Goal: Task Accomplishment & Management: Manage account settings

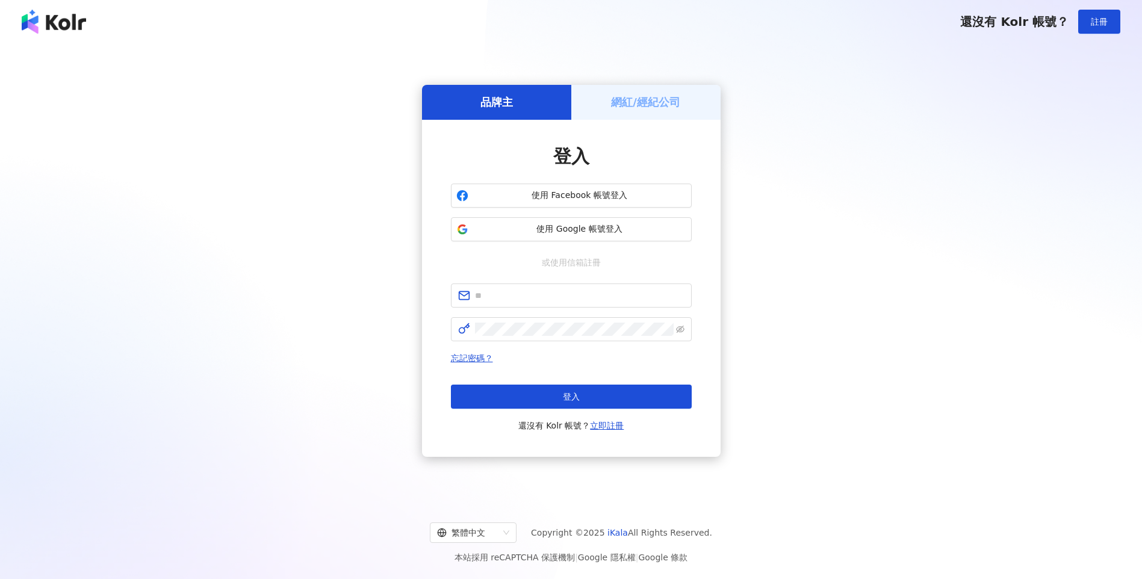
click at [638, 107] on h5 "網紅/經紀公司" at bounding box center [645, 101] width 69 height 15
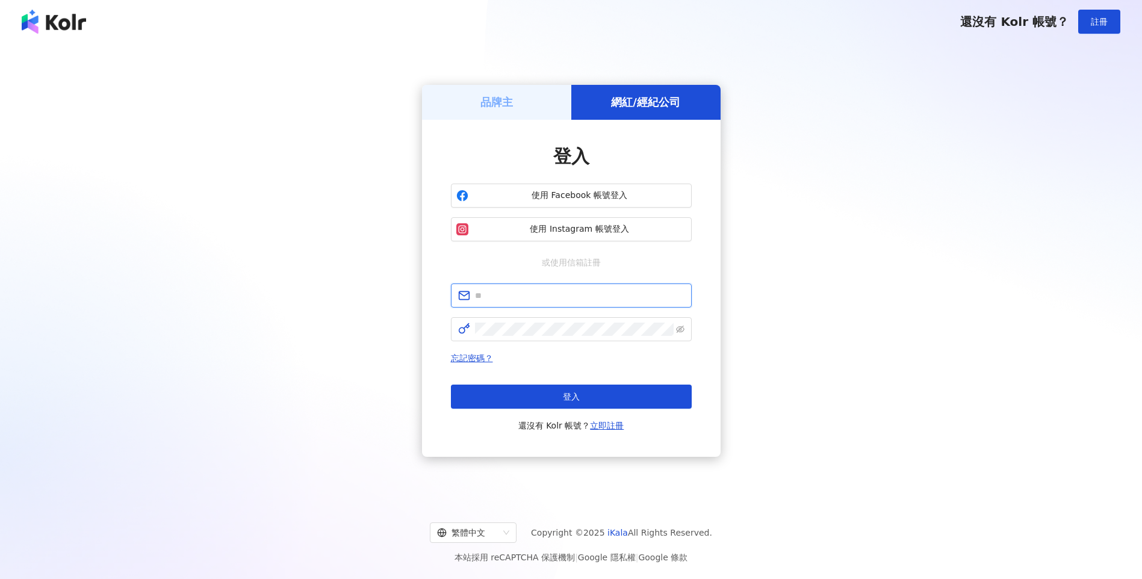
click at [533, 295] on input "text" at bounding box center [579, 295] width 209 height 13
type input "**********"
click at [553, 338] on span at bounding box center [571, 329] width 241 height 24
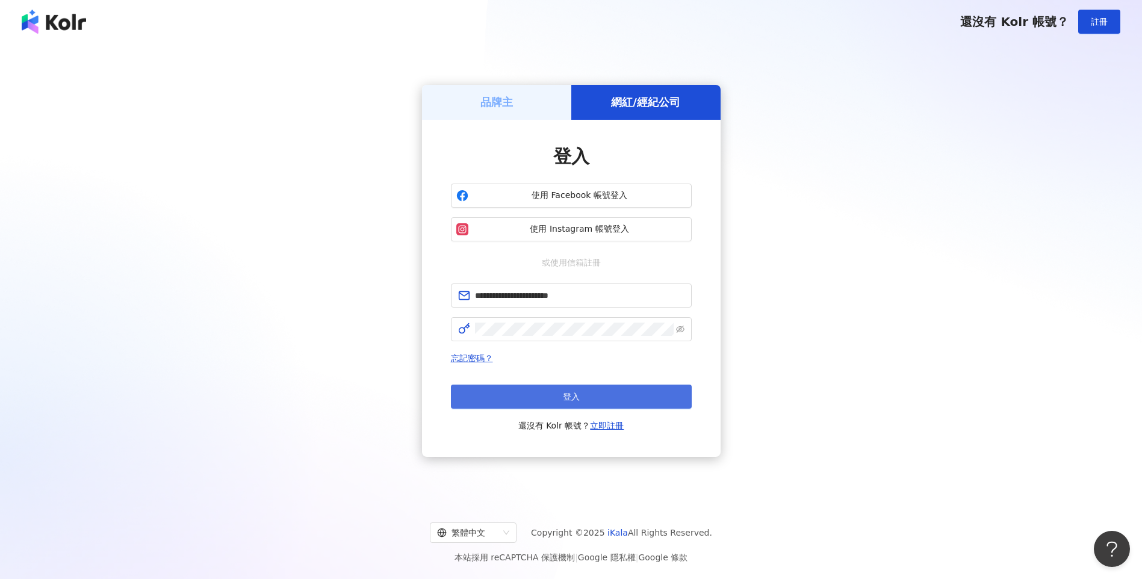
click at [555, 400] on button "登入" at bounding box center [571, 397] width 241 height 24
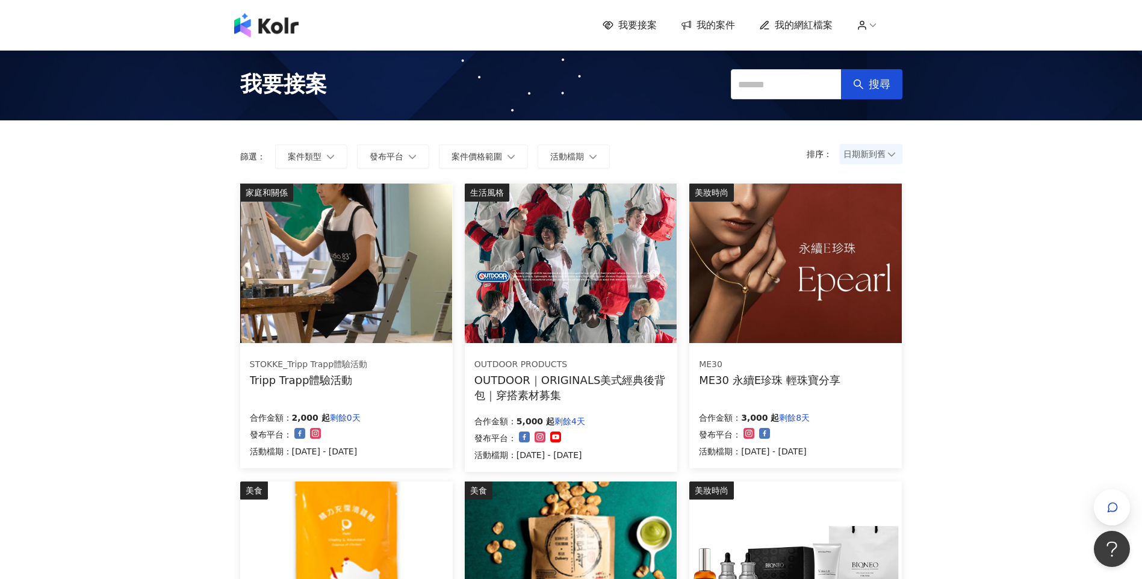
click at [824, 24] on span "我的網紅檔案" at bounding box center [804, 25] width 58 height 13
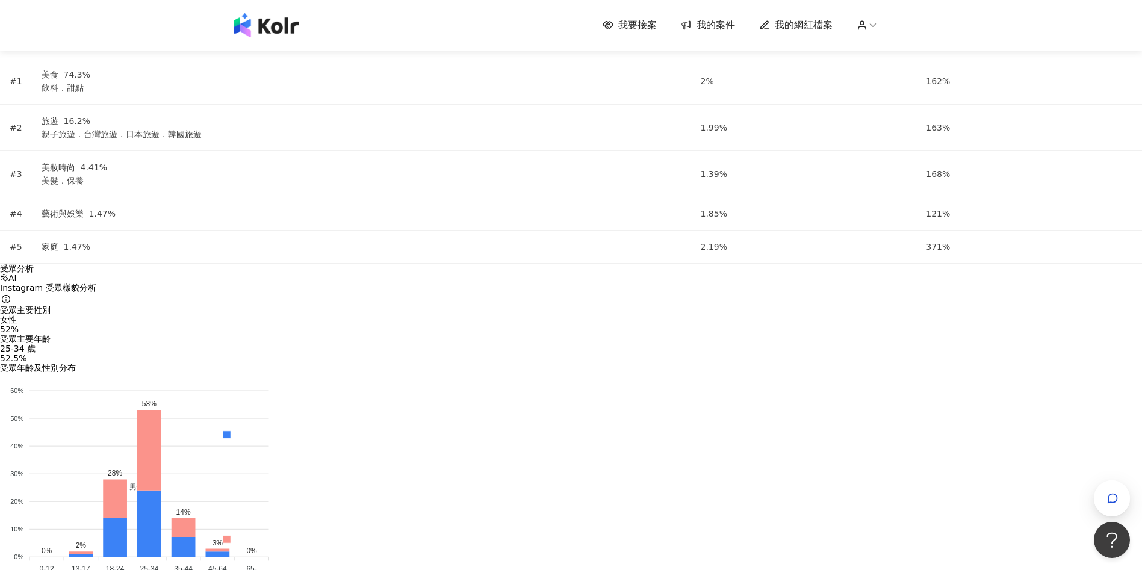
scroll to position [1324, 0]
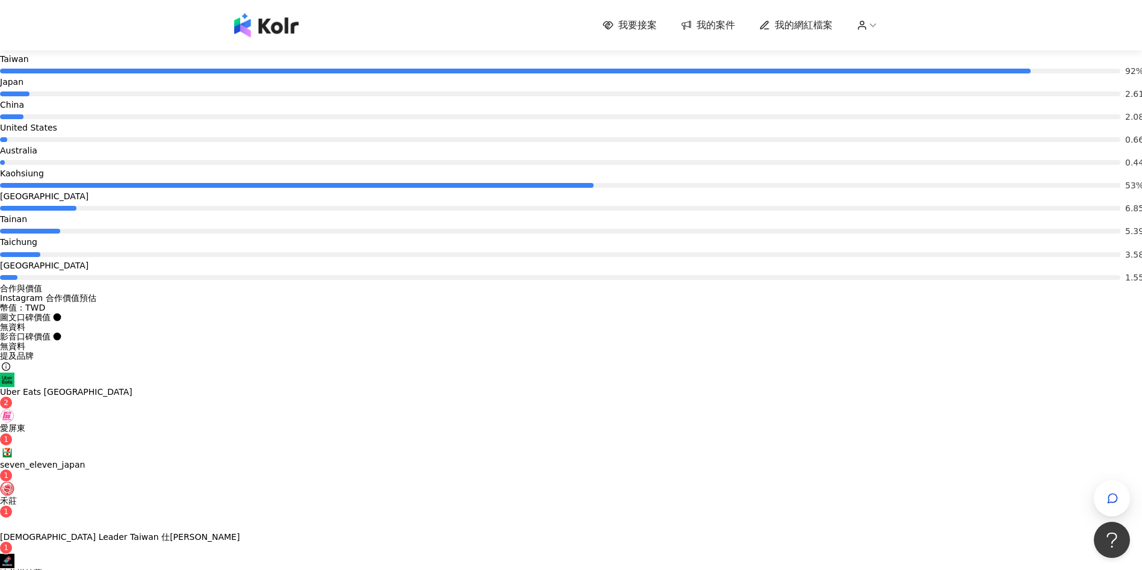
scroll to position [1926, 0]
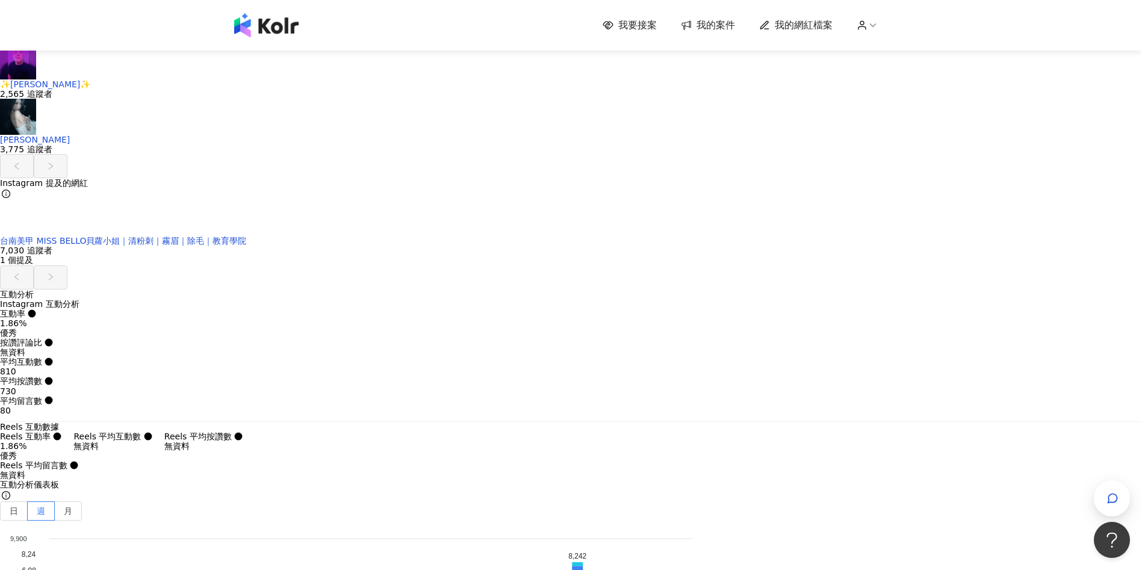
scroll to position [3430, 0]
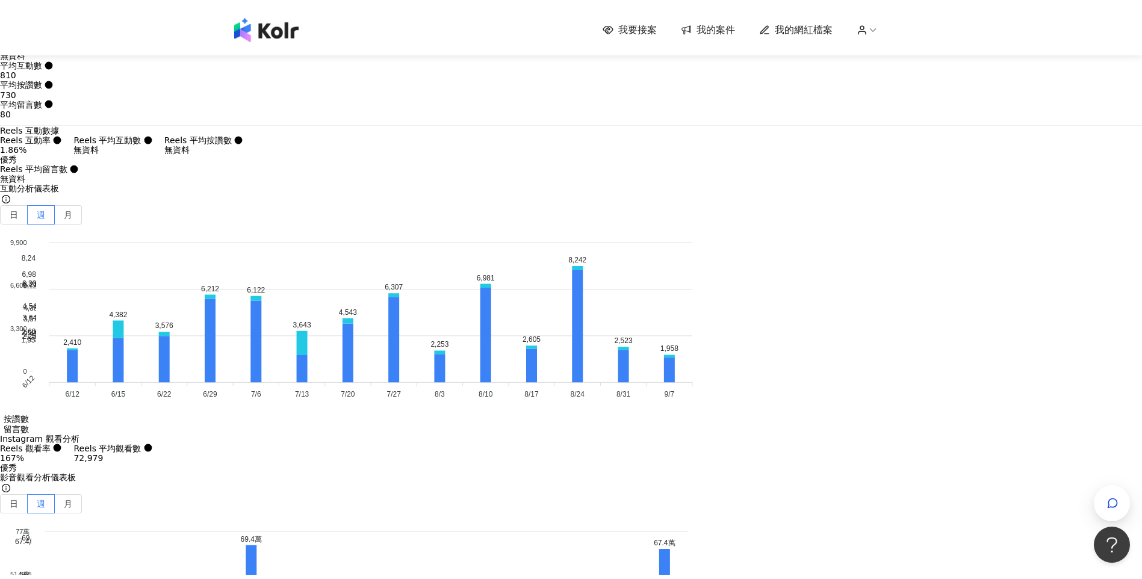
scroll to position [0, 0]
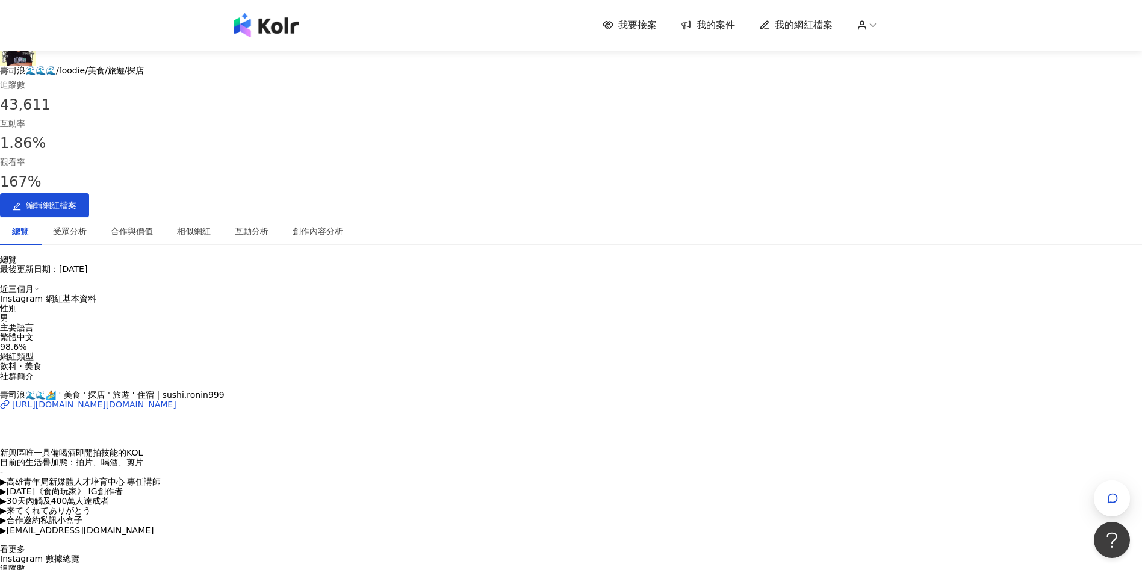
click at [721, 22] on span "我的案件" at bounding box center [715, 25] width 39 height 13
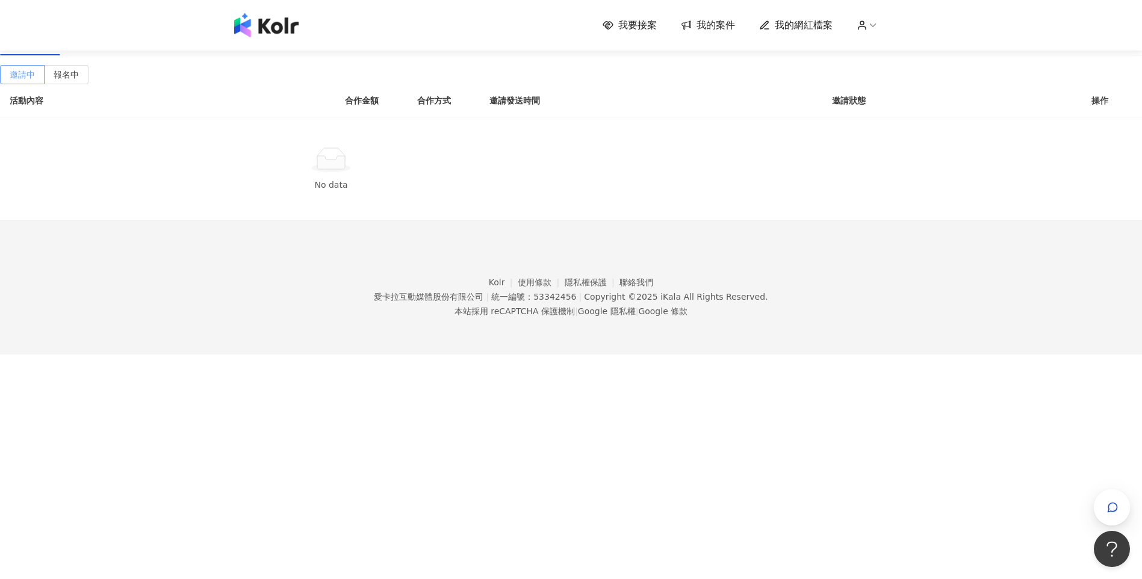
click at [35, 79] on span "邀請中" at bounding box center [22, 75] width 25 height 10
click at [451, 120] on div "邀請中 報名中 活動內容 合作金額 合作方式 邀請發送時間 邀請狀態 操作 No data" at bounding box center [571, 143] width 1142 height 156
click at [111, 48] on div "進行中(2)" at bounding box center [91, 41] width 37 height 13
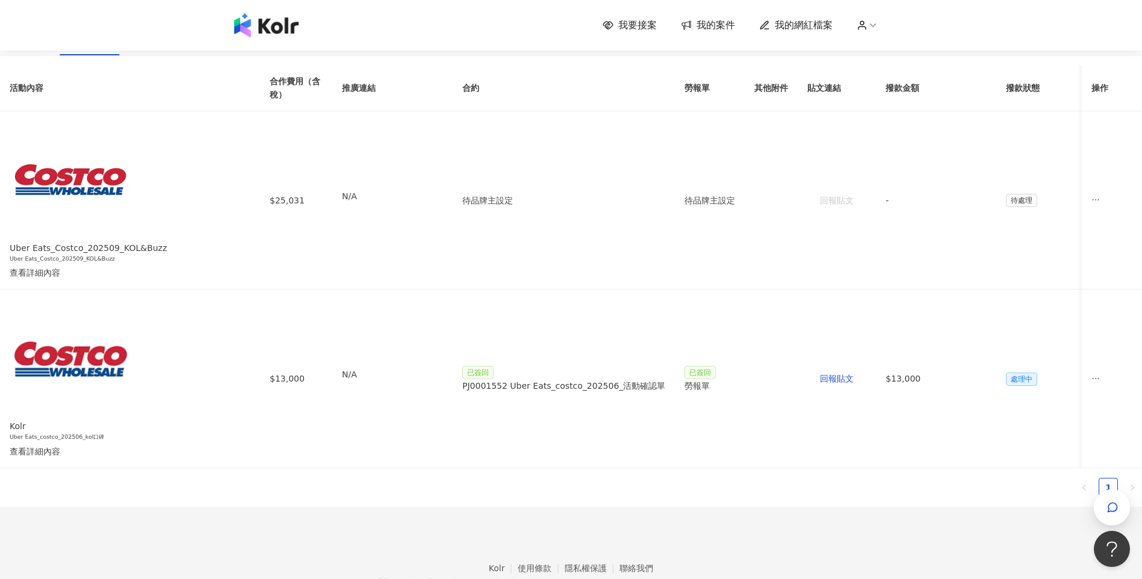
click at [172, 48] on div "已結束(1)" at bounding box center [153, 41] width 37 height 13
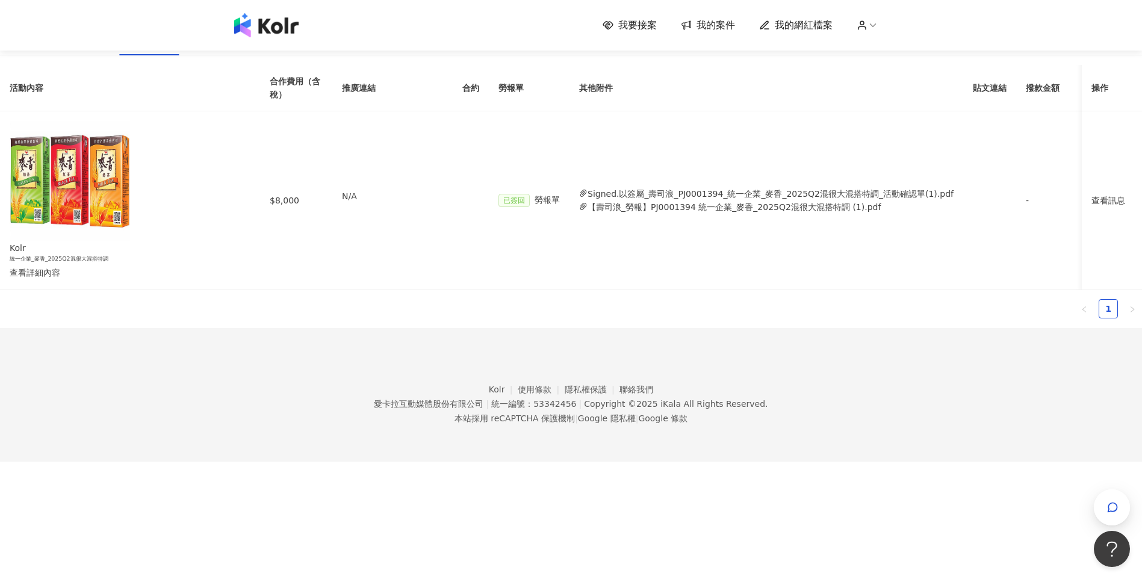
click at [49, 48] on div "確認中(1)" at bounding box center [30, 41] width 37 height 13
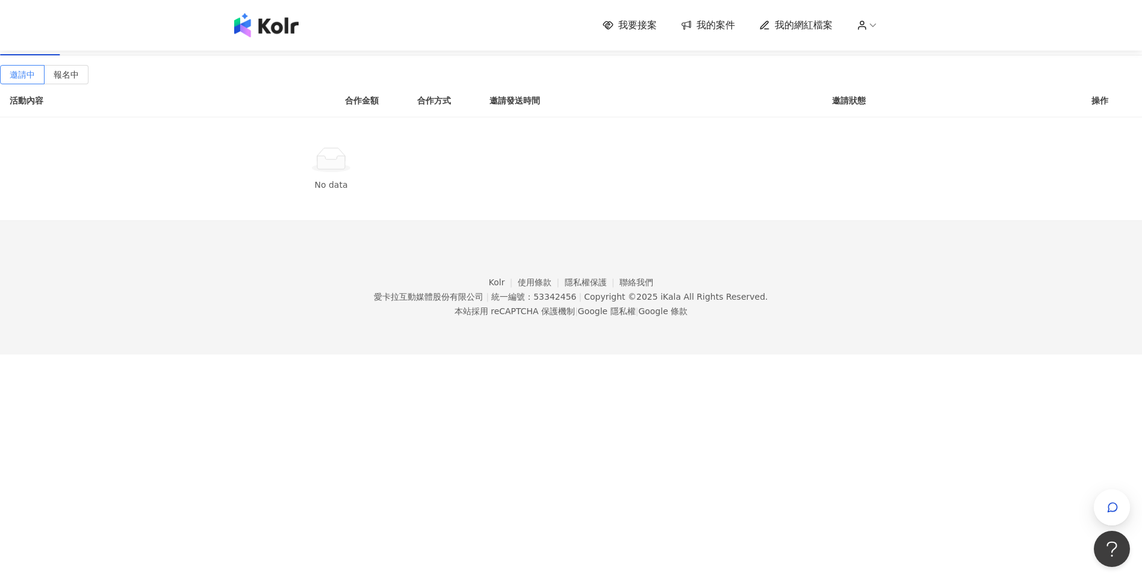
click at [49, 48] on div "確認中(1)" at bounding box center [30, 41] width 37 height 13
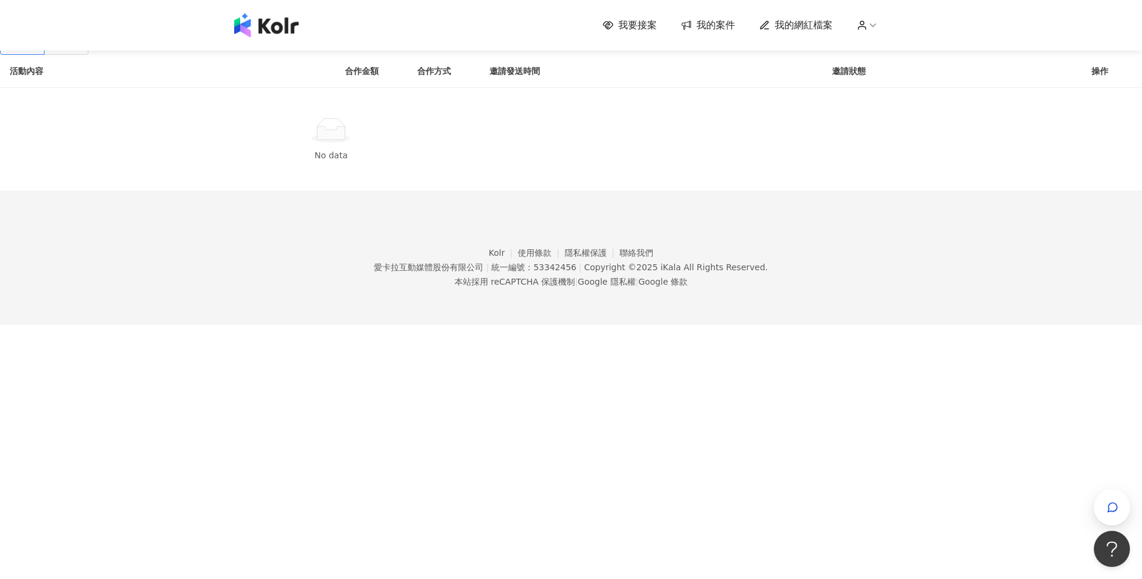
scroll to position [55, 0]
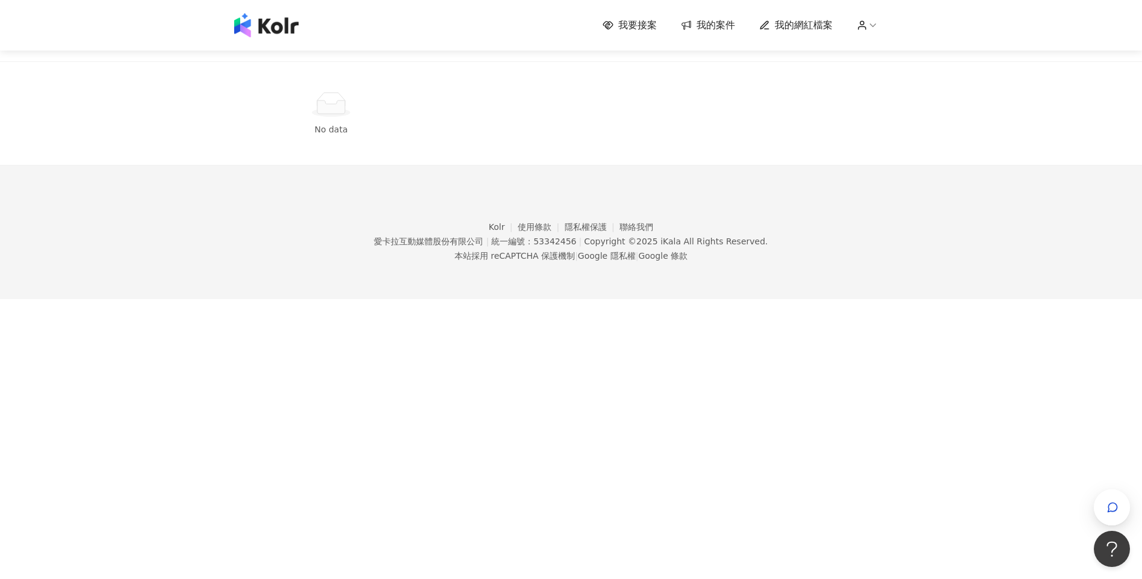
click at [806, 166] on div "建議執行流程 確認中(1) 進行中(2) 已結束(1) 邀請中 報名中 活動內容 合作金額 合作方式 邀請發送時間 邀請狀態 操作 No data 活動內容 …" at bounding box center [571, 55] width 1142 height 221
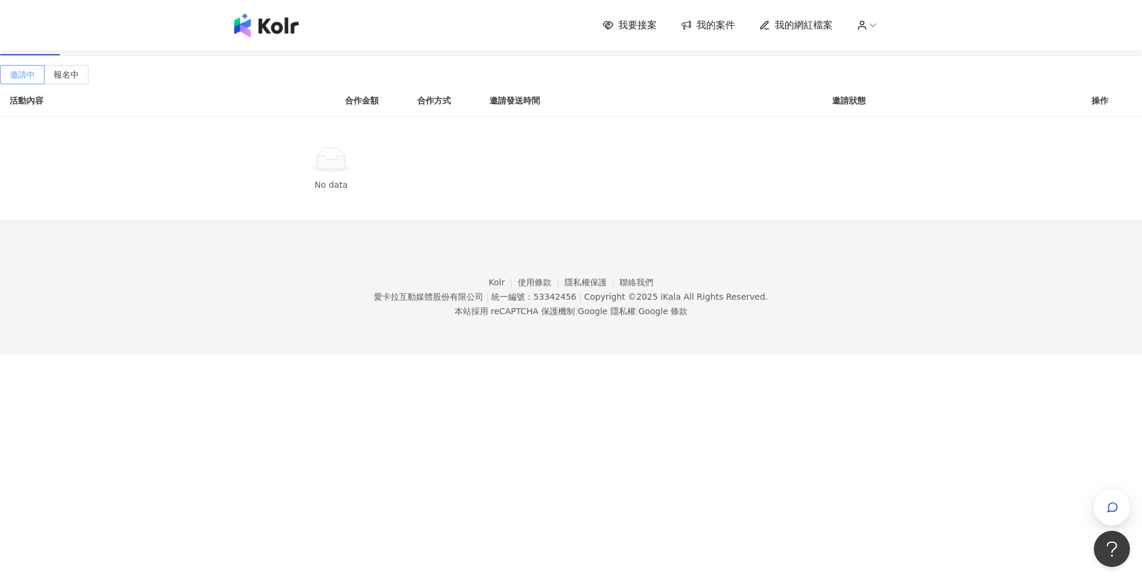
click at [35, 79] on span "邀請中" at bounding box center [22, 75] width 25 height 10
click at [88, 84] on label "報名中" at bounding box center [67, 74] width 44 height 19
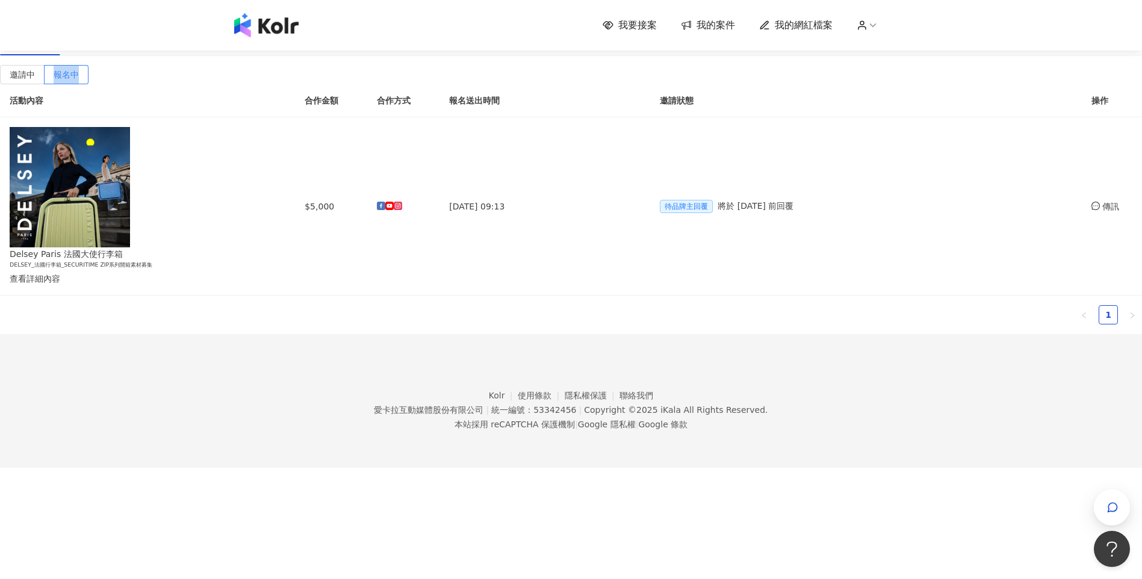
drag, startPoint x: 286, startPoint y: 116, endPoint x: 507, endPoint y: 105, distance: 221.1
click at [507, 105] on div "邀請中 報名中 活動內容 合作金額 合作方式 報名送出時間 邀請狀態 操作 Delsey Paris 法國大使行李箱 DELSEY_法國行李箱_SECURIT…" at bounding box center [571, 199] width 1142 height 269
click at [504, 105] on div "邀請中 報名中 活動內容 合作金額 合作方式 報名送出時間 邀請狀態 操作 Delsey Paris 法國大使行李箱 DELSEY_法國行李箱_SECURIT…" at bounding box center [571, 199] width 1142 height 269
click at [111, 48] on div "進行中(2)" at bounding box center [91, 41] width 37 height 13
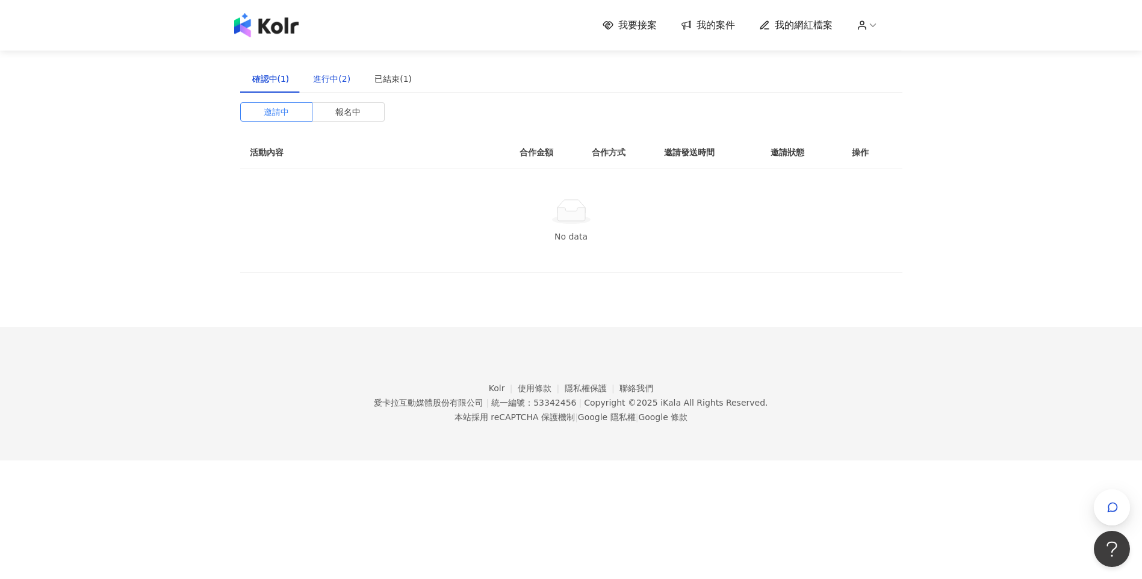
click at [332, 84] on div "進行中(2)" at bounding box center [331, 78] width 37 height 13
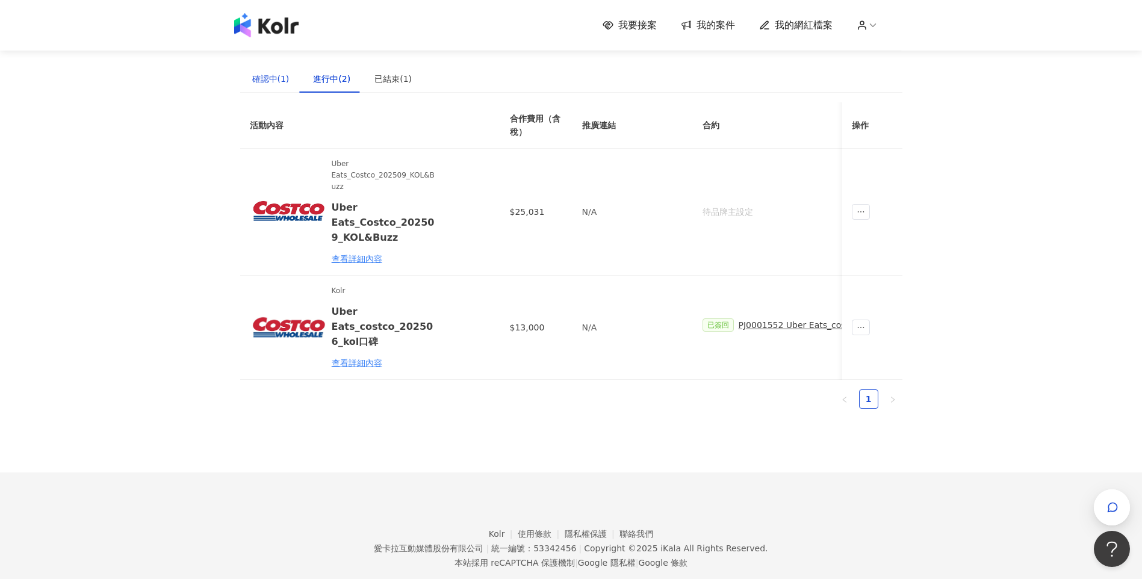
click at [276, 82] on div "確認中(1)" at bounding box center [270, 78] width 37 height 13
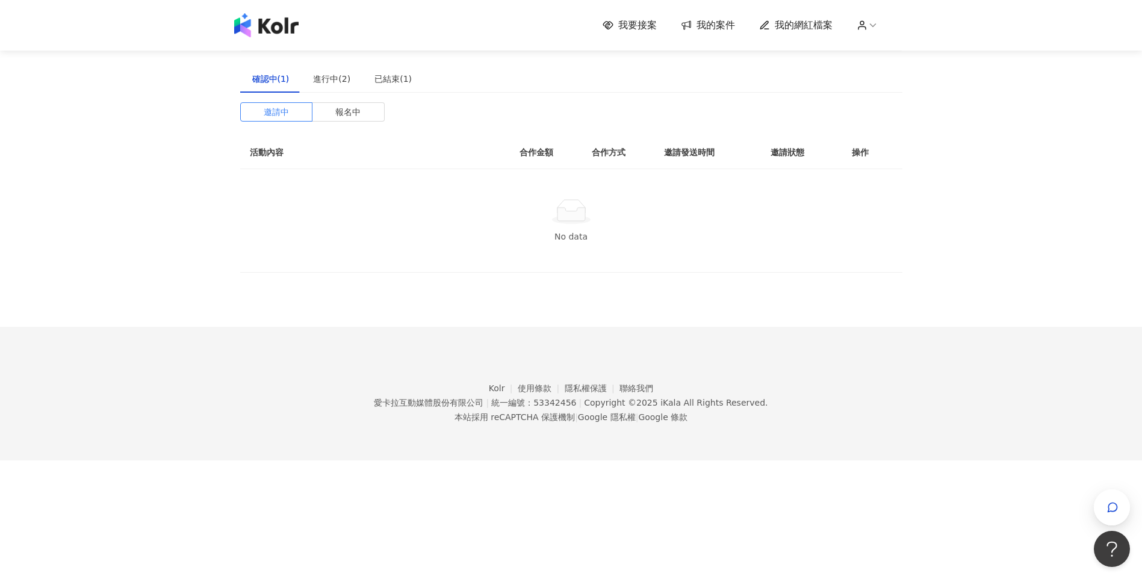
click at [783, 493] on div "我要接案 我的案件 我的網紅檔案 建議執行流程 確認中(1) 進行中(2) 已結束(1) 邀請中 報名中 活動內容 合作金額 合作方式 邀請發送時間 邀請狀態…" at bounding box center [571, 289] width 1142 height 579
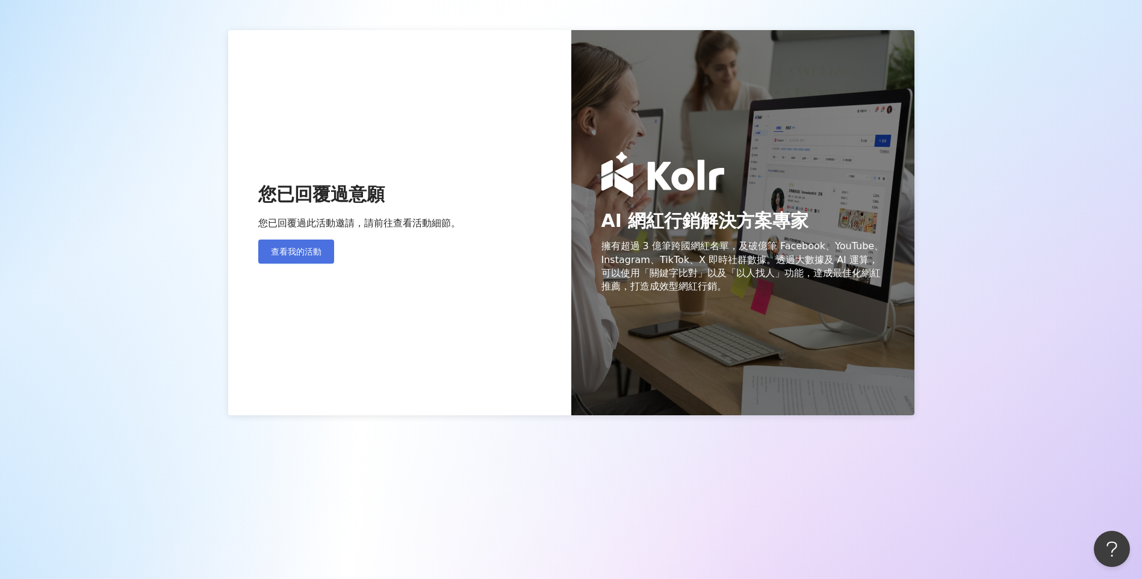
click at [312, 254] on span "查看我的活動" at bounding box center [296, 252] width 51 height 10
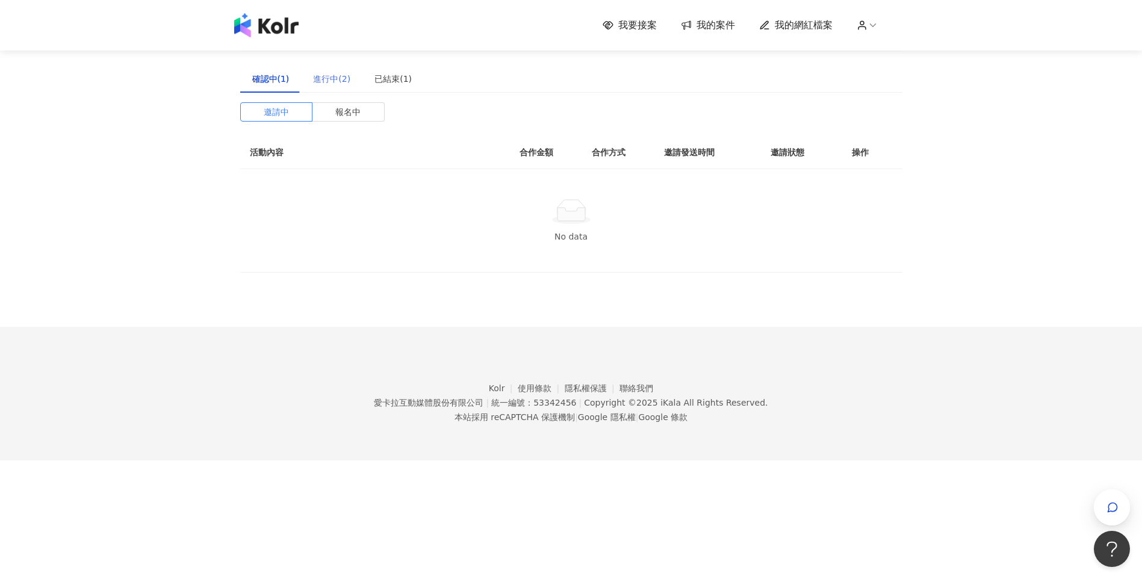
click at [319, 89] on div "進行中(2)" at bounding box center [331, 79] width 61 height 28
